Goal: Navigation & Orientation: Go to known website

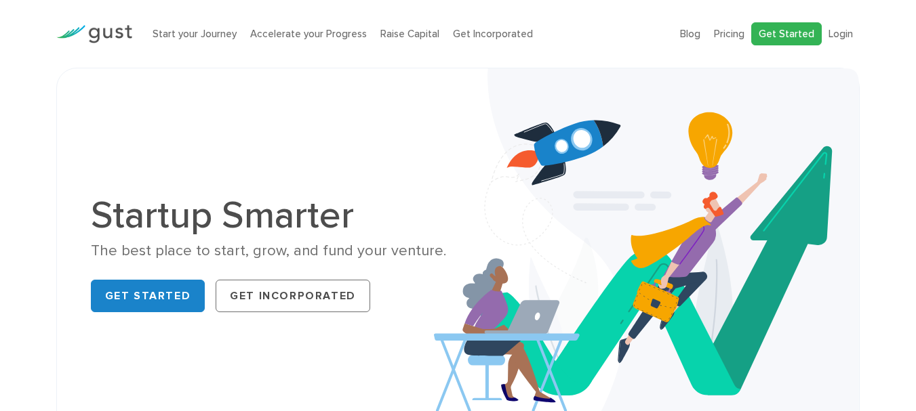
click at [814, 33] on link "Get Started" at bounding box center [786, 34] width 70 height 24
click at [840, 33] on link "Login" at bounding box center [840, 34] width 24 height 12
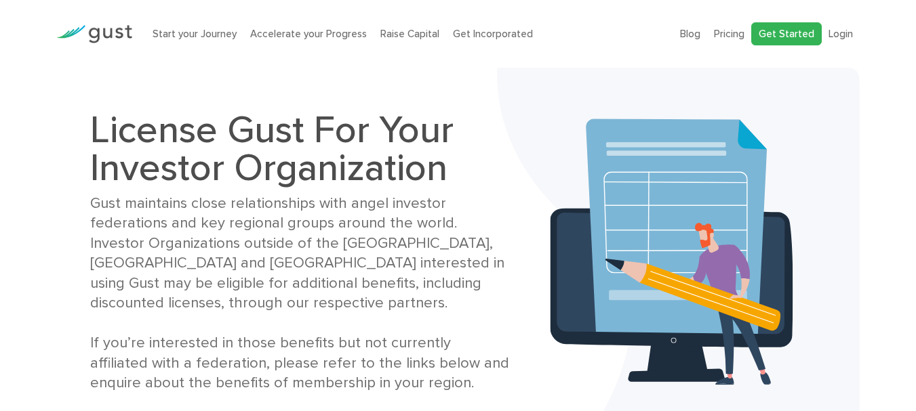
click at [792, 36] on link "Get Started" at bounding box center [786, 34] width 70 height 24
